Goal: Information Seeking & Learning: Understand process/instructions

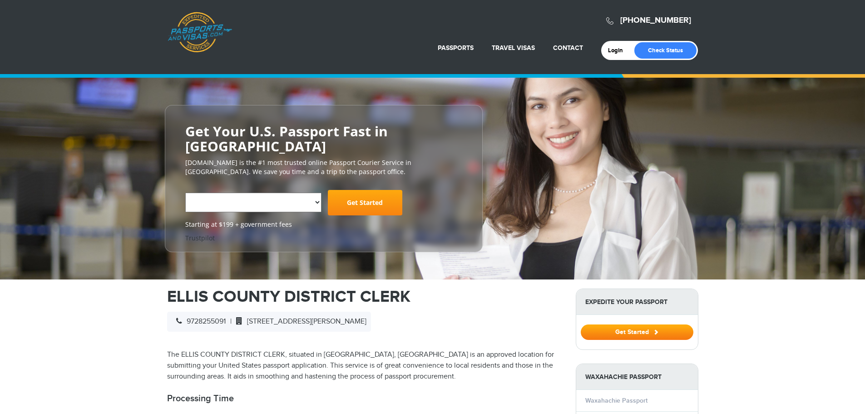
select select "**********"
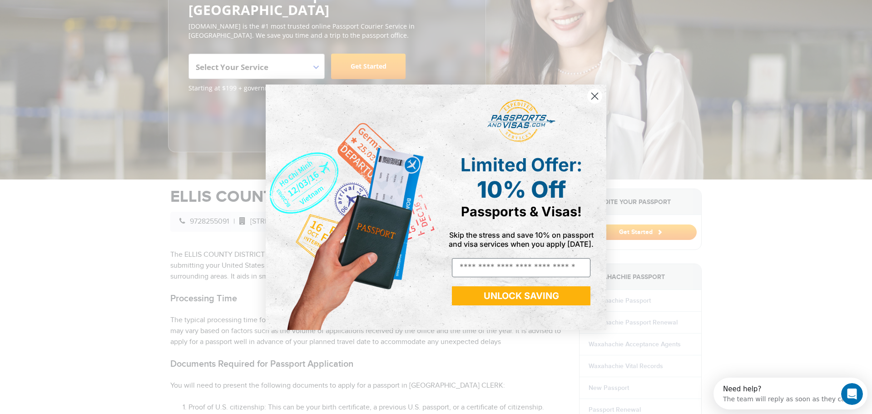
click at [596, 97] on icon "Close dialog" at bounding box center [595, 96] width 6 height 6
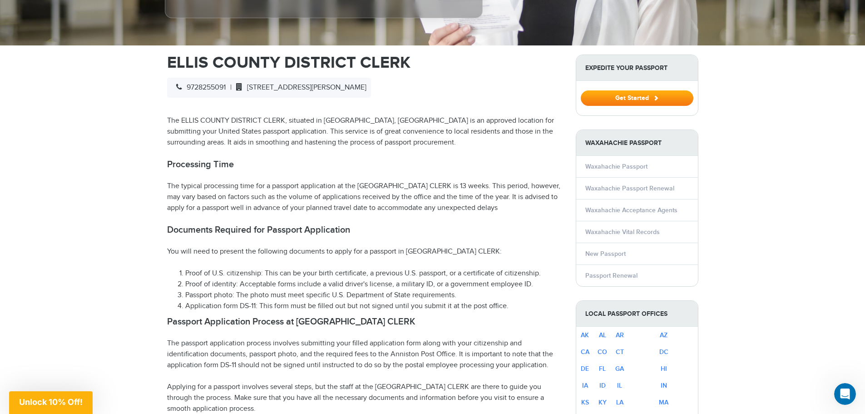
scroll to position [273, 0]
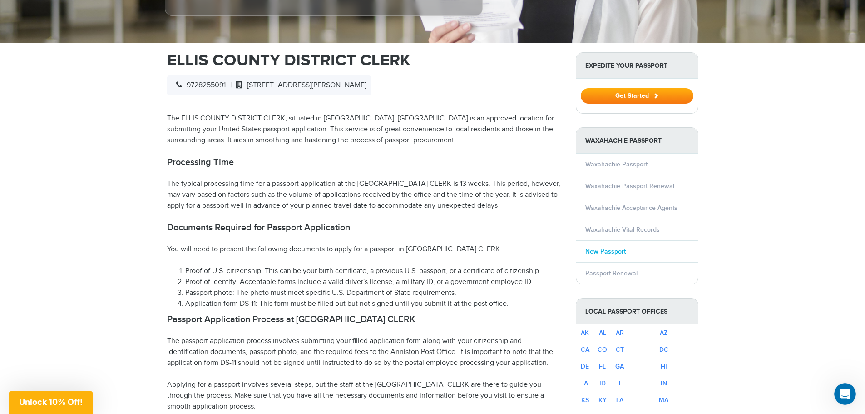
click at [609, 249] on link "New Passport" at bounding box center [606, 252] width 40 height 8
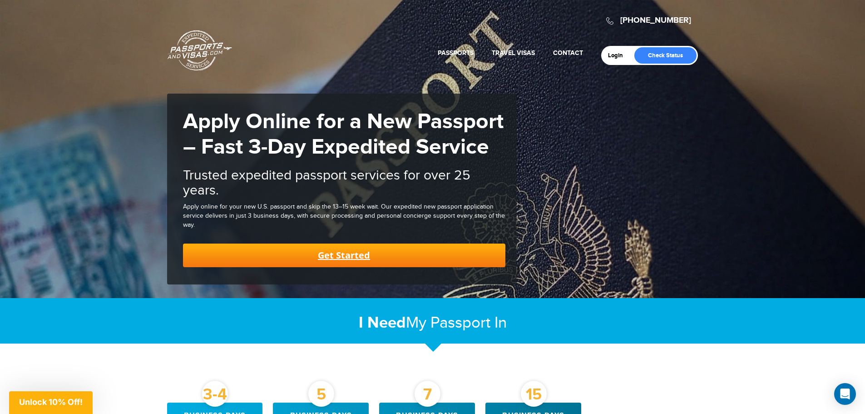
drag, startPoint x: 329, startPoint y: 259, endPoint x: 518, endPoint y: 268, distance: 188.7
click at [480, 273] on div "Apply Online for a New Passport – Fast 3-Day Expedited Service Trusted expedite…" at bounding box center [342, 189] width 350 height 191
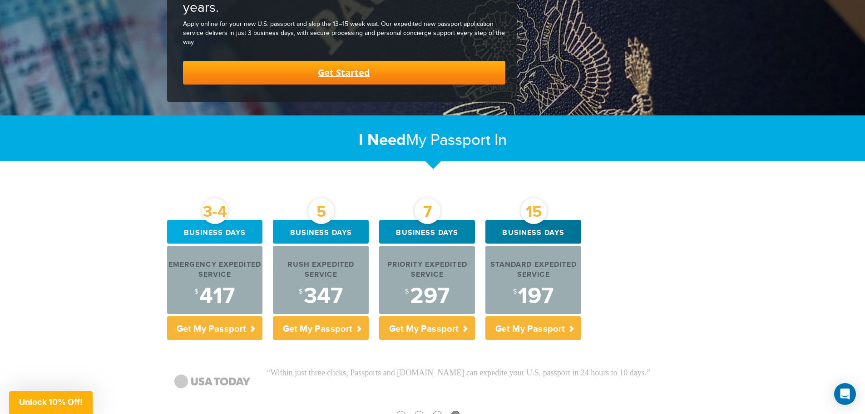
scroll to position [182, 0]
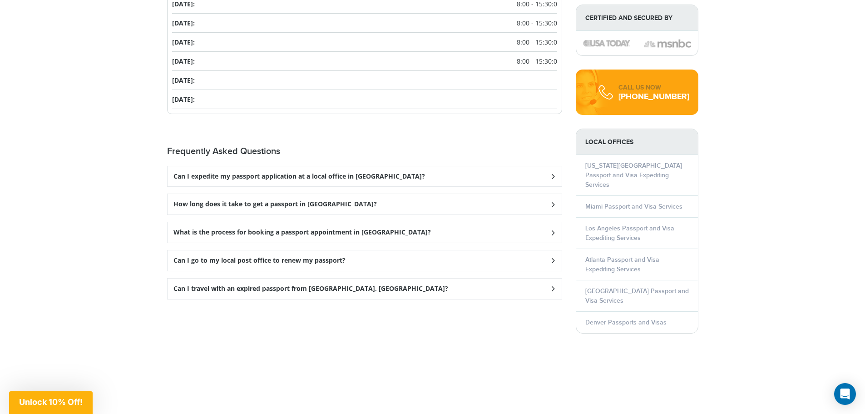
scroll to position [1136, 0]
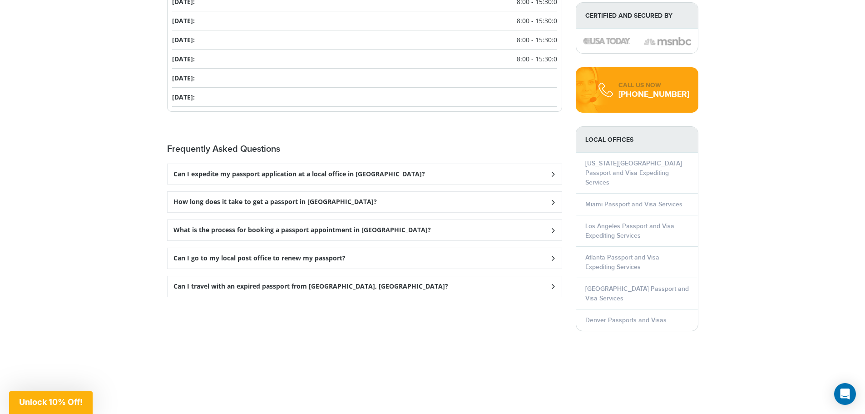
click at [551, 175] on icon at bounding box center [552, 174] width 9 height 6
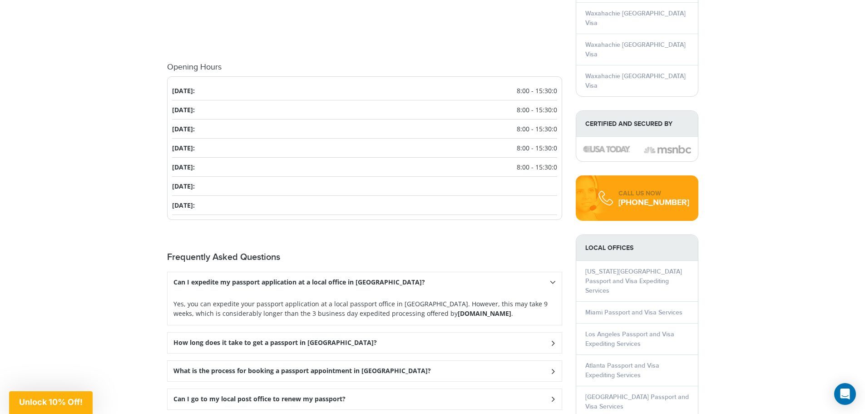
scroll to position [1048, 0]
